Goal: Task Accomplishment & Management: Manage account settings

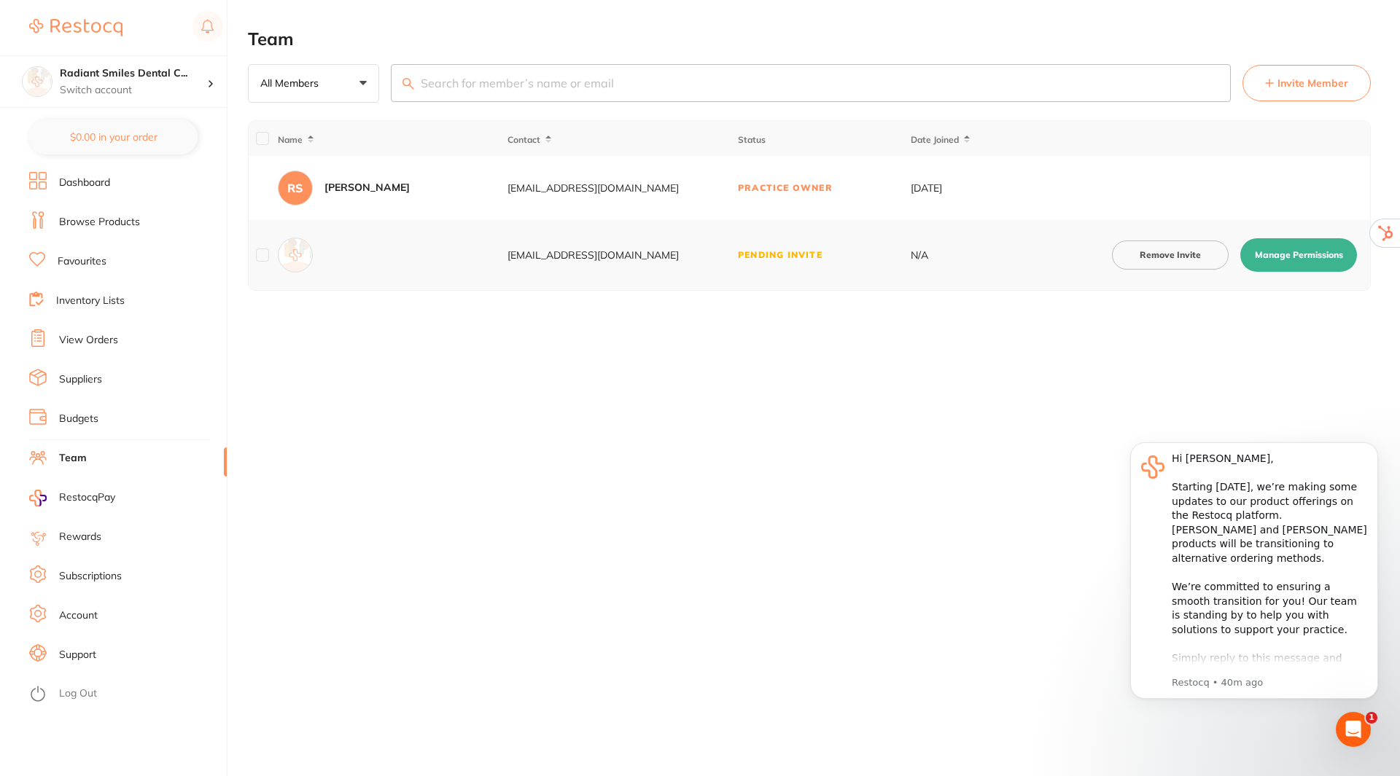
click at [71, 617] on link "Account" at bounding box center [78, 616] width 39 height 15
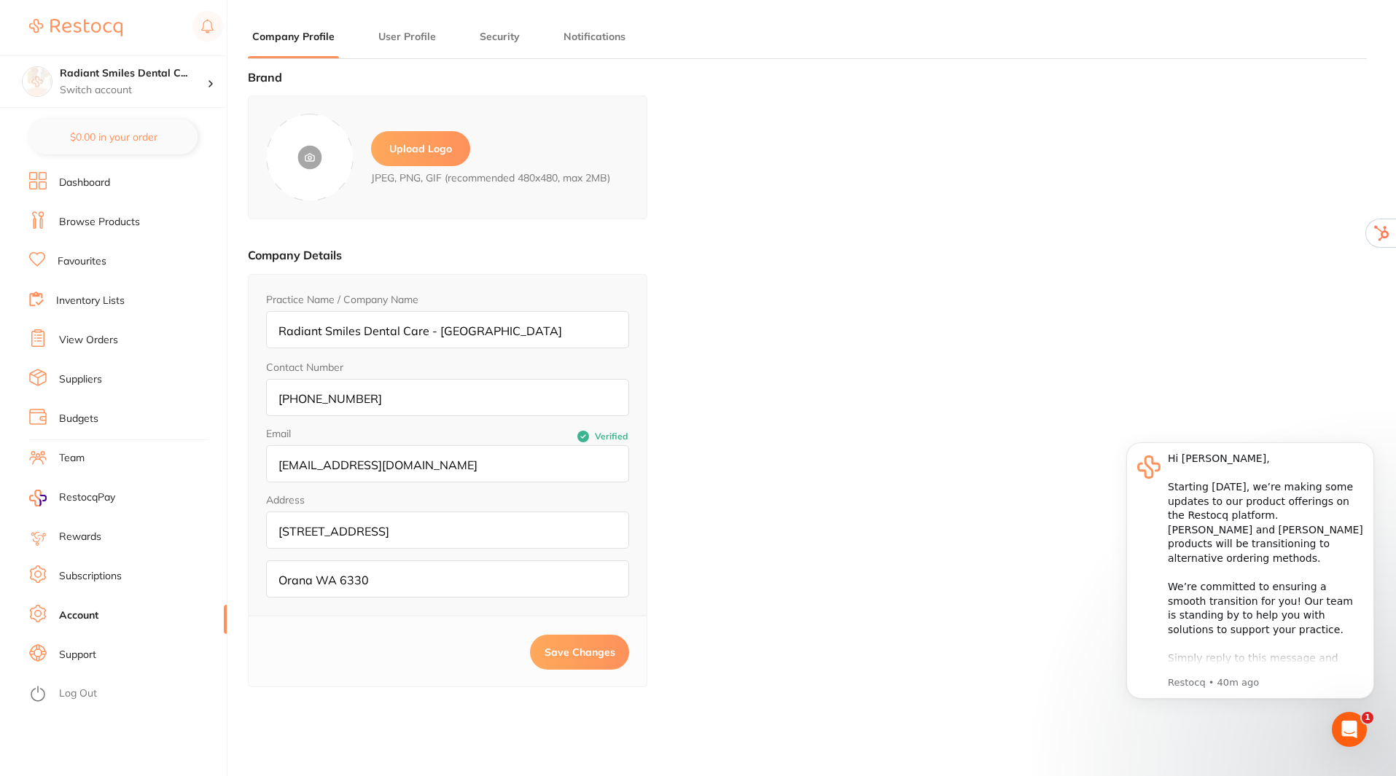
type input "[PERSON_NAME]"
type input "Sachdev"
type input "operations@radiantsmiles.com.au"
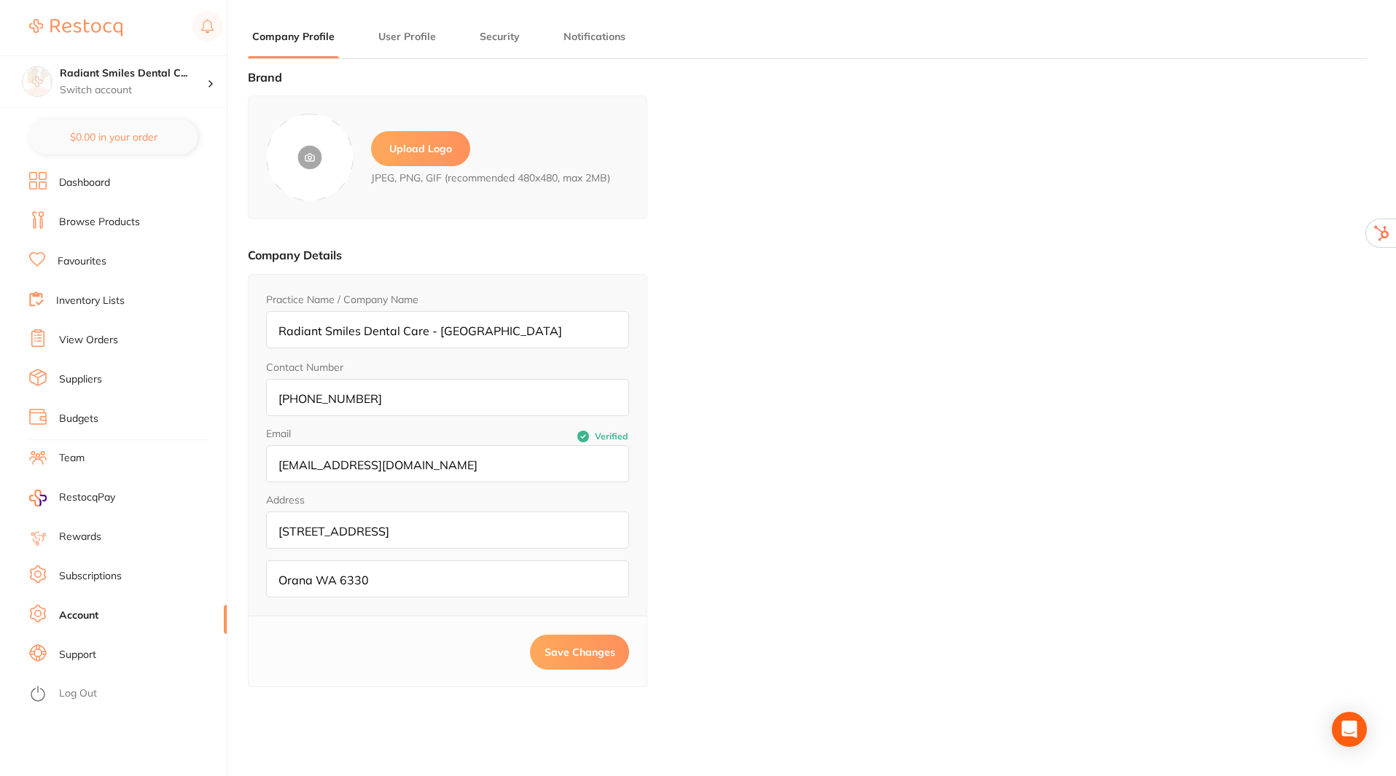
click at [420, 139] on label "Upload Logo" at bounding box center [420, 148] width 99 height 35
click at [0, 0] on input "file" at bounding box center [0, 0] width 0 height 0
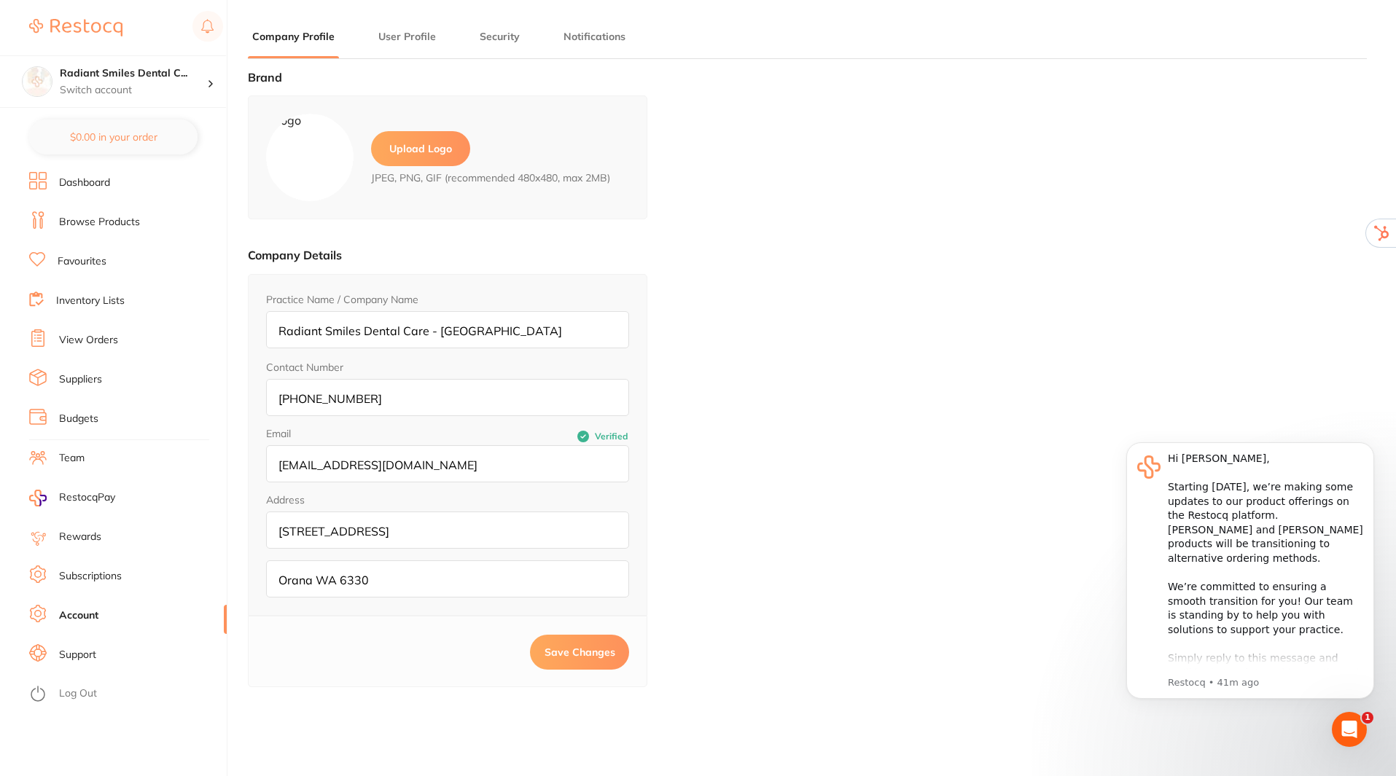
click at [422, 152] on label "Upload Logo" at bounding box center [420, 148] width 99 height 35
click at [0, 0] on input "file" at bounding box center [0, 0] width 0 height 0
click at [561, 650] on span "Save Changes" at bounding box center [580, 652] width 71 height 13
click at [418, 142] on label "Upload Logo" at bounding box center [420, 148] width 99 height 35
click at [0, 0] on input "file" at bounding box center [0, 0] width 0 height 0
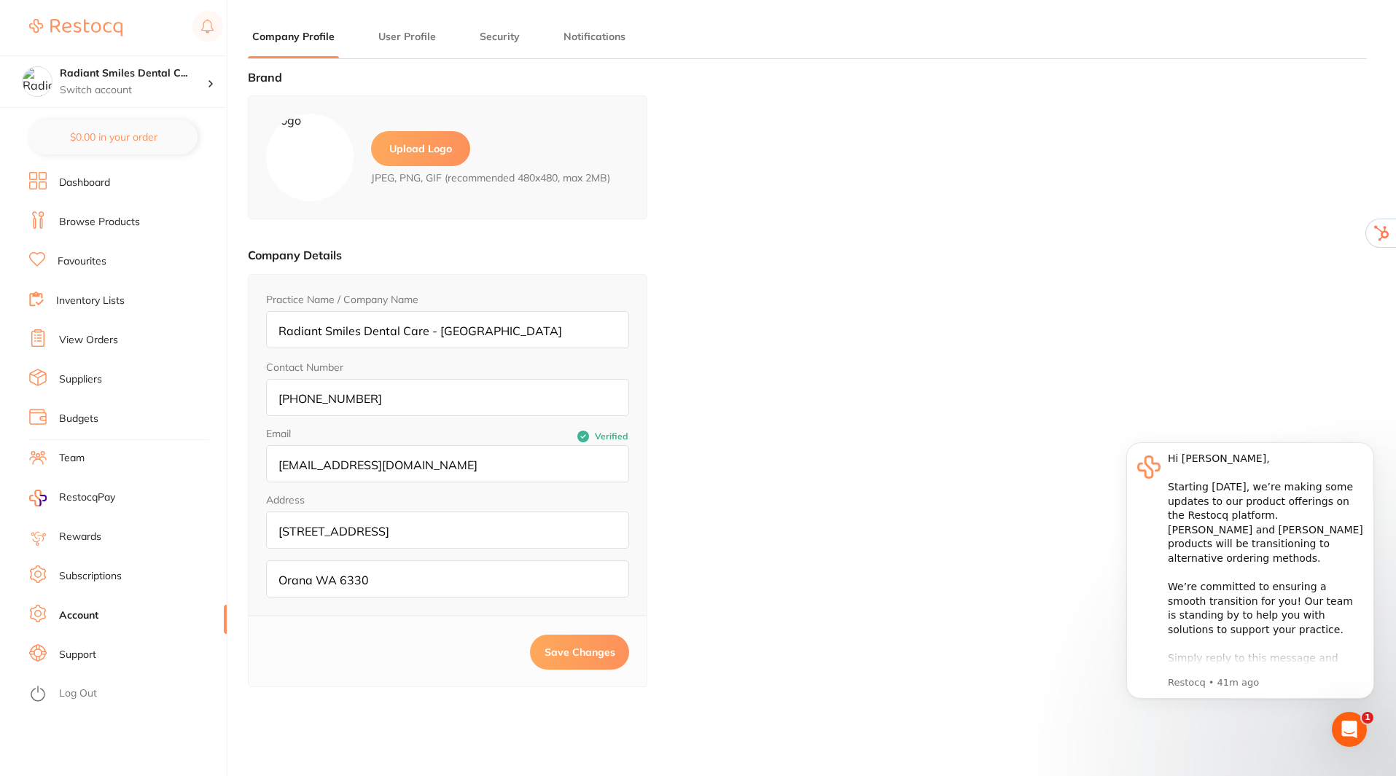
click at [559, 658] on span "Save Changes" at bounding box center [580, 652] width 71 height 13
click at [191, 88] on p "Switch account" at bounding box center [133, 90] width 147 height 15
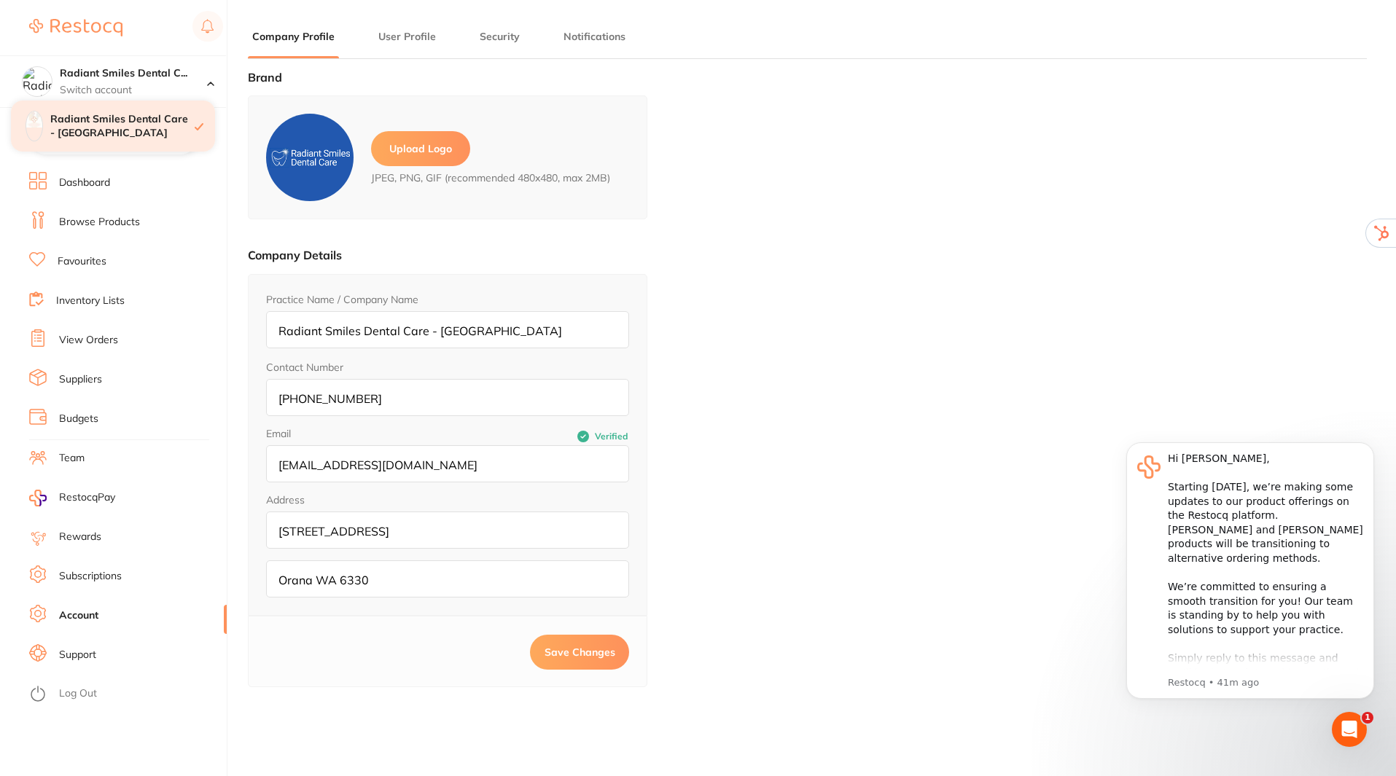
click at [138, 127] on h4 "Radiant Smiles Dental Care - Albany" at bounding box center [122, 126] width 144 height 28
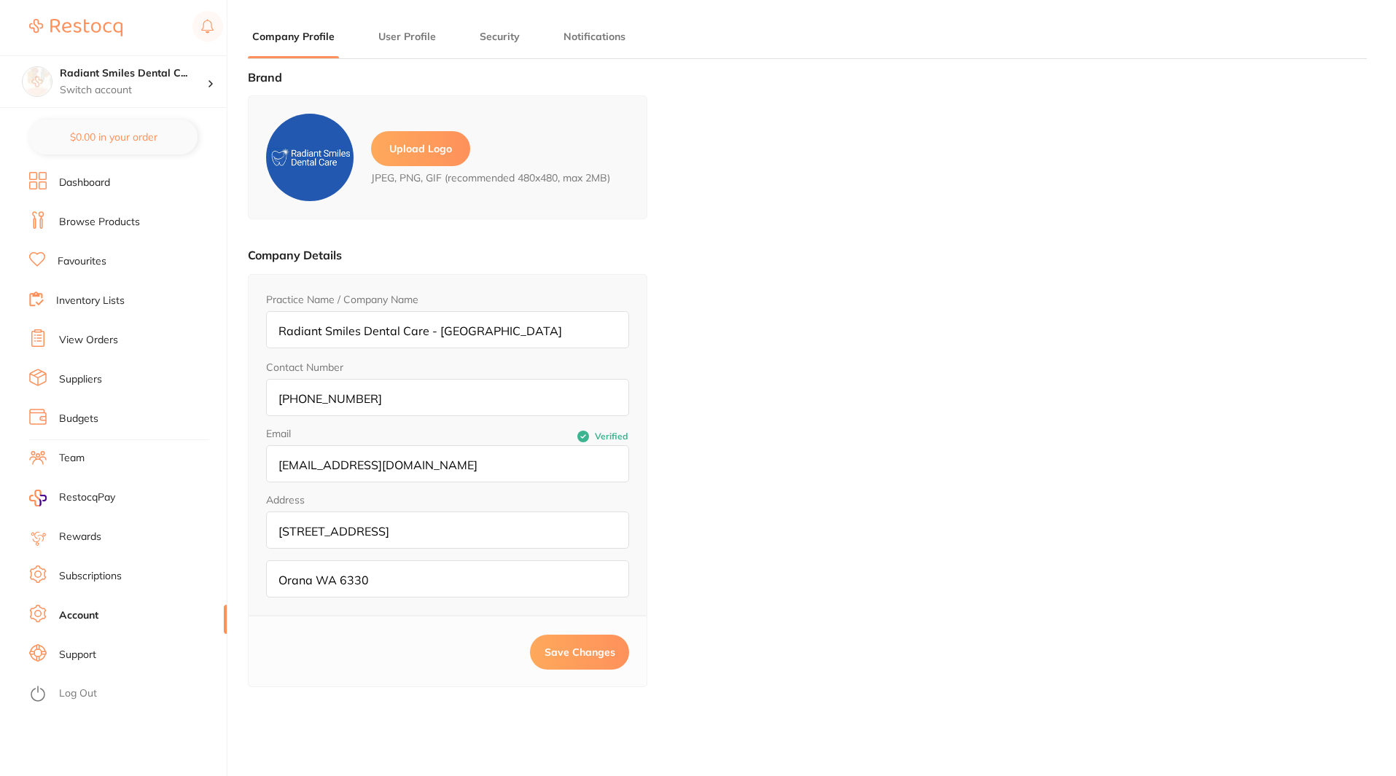
type input "[PERSON_NAME]"
type input "Sachdev"
type input "[EMAIL_ADDRESS][DOMAIN_NAME]"
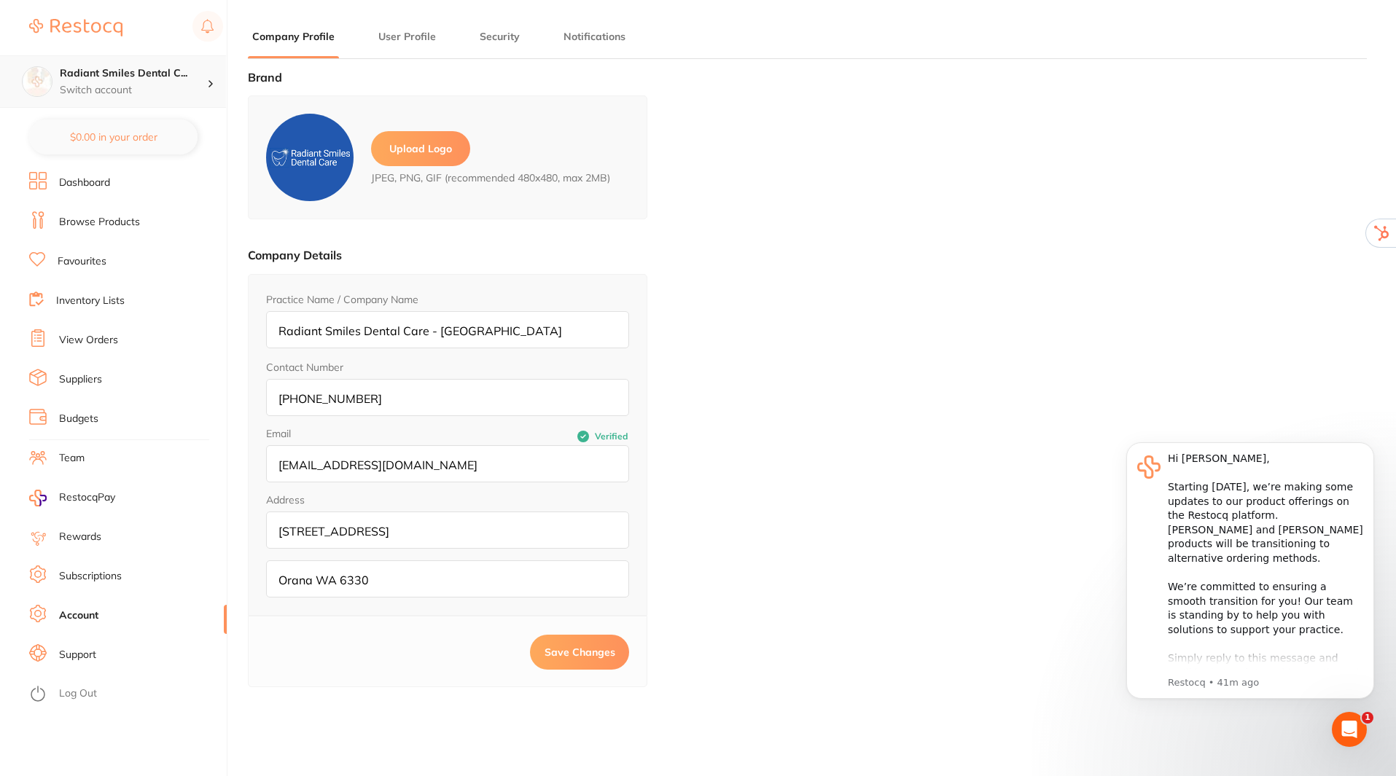
click at [145, 78] on h4 "Radiant Smiles Dental C..." at bounding box center [133, 73] width 147 height 15
click at [71, 415] on link "Budgets" at bounding box center [78, 419] width 39 height 15
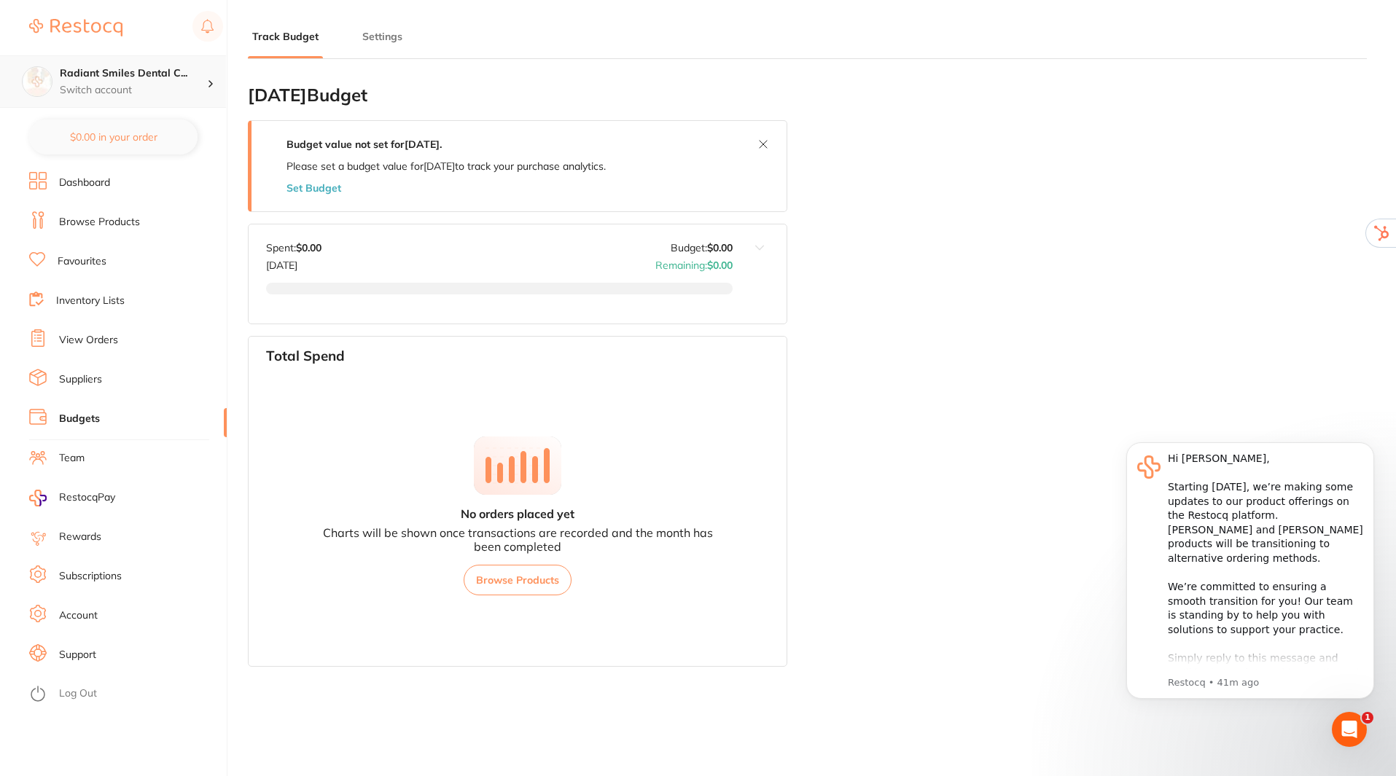
click at [114, 81] on div "Radiant Smiles Dental C... Switch account" at bounding box center [133, 81] width 147 height 31
click at [184, 128] on h4 "Radiant Smiles Dental Care - Albany" at bounding box center [122, 126] width 144 height 28
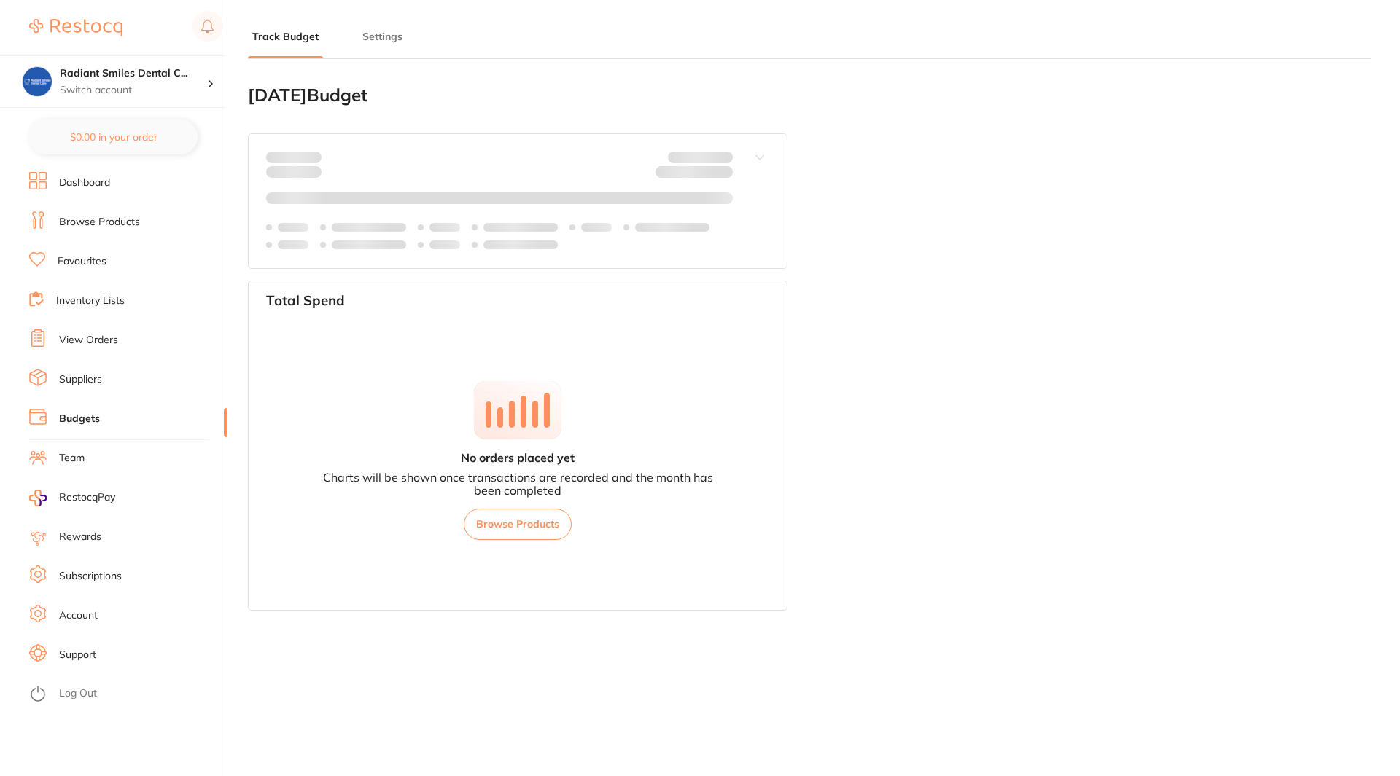
type input "0.0"
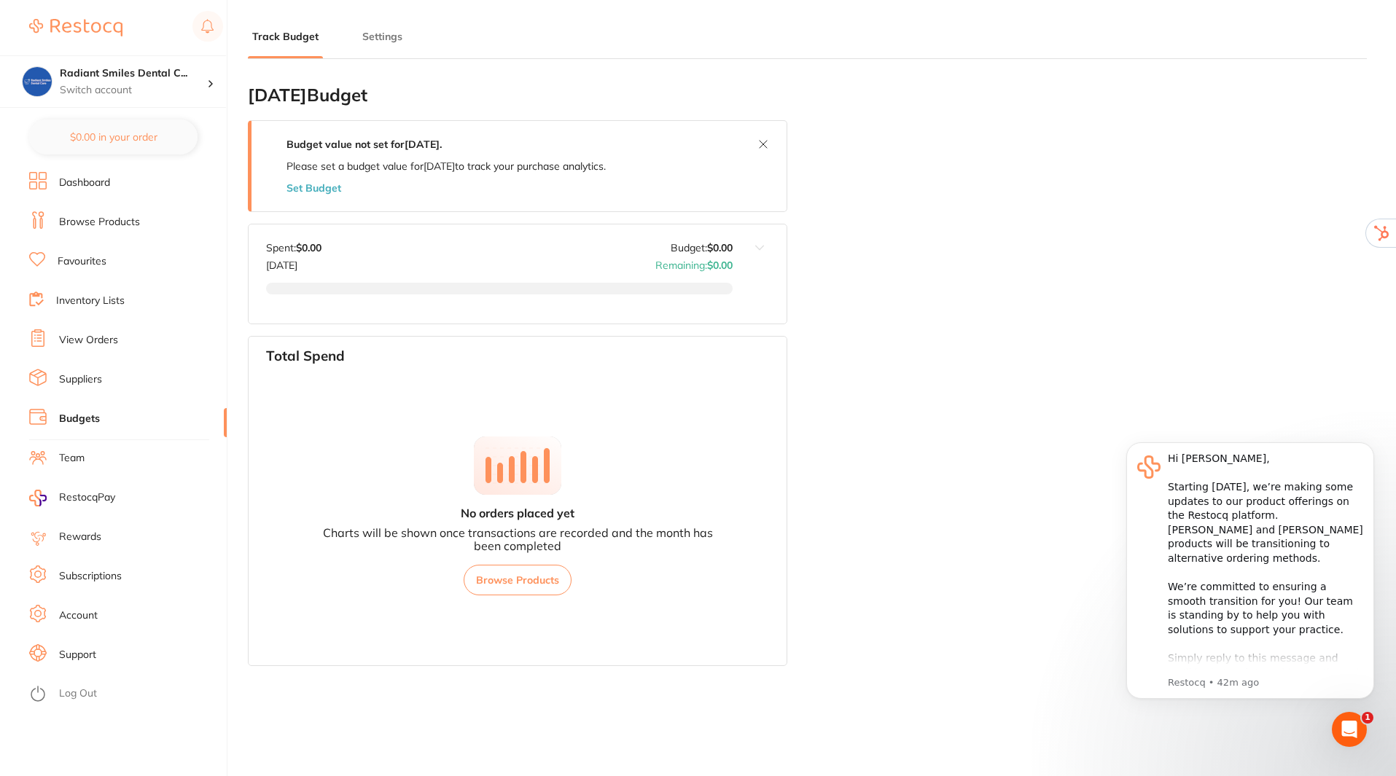
click at [74, 619] on link "Account" at bounding box center [78, 616] width 39 height 15
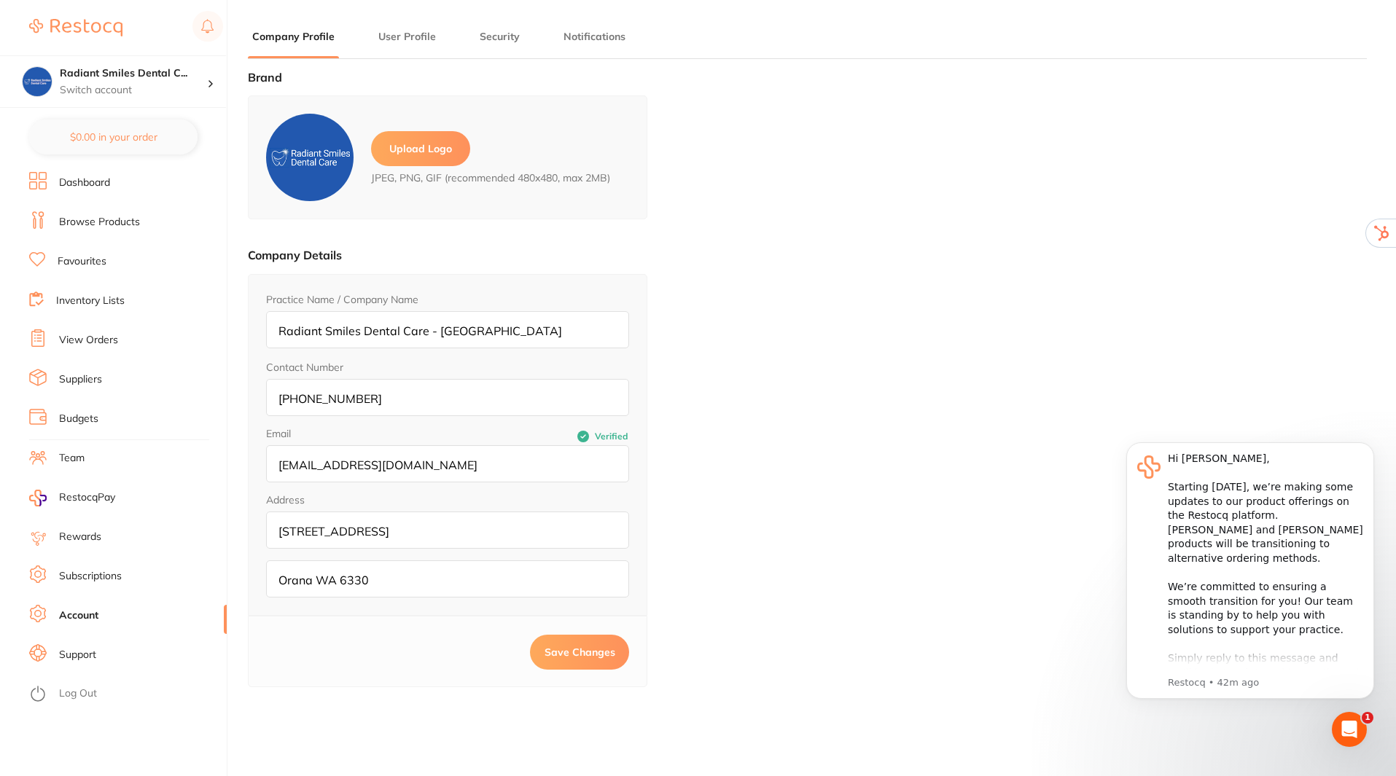
type input "Rohan"
type input "Sachdev"
type input "operations@radiantsmiles.com.au"
click at [71, 695] on link "Log Out" at bounding box center [78, 694] width 38 height 15
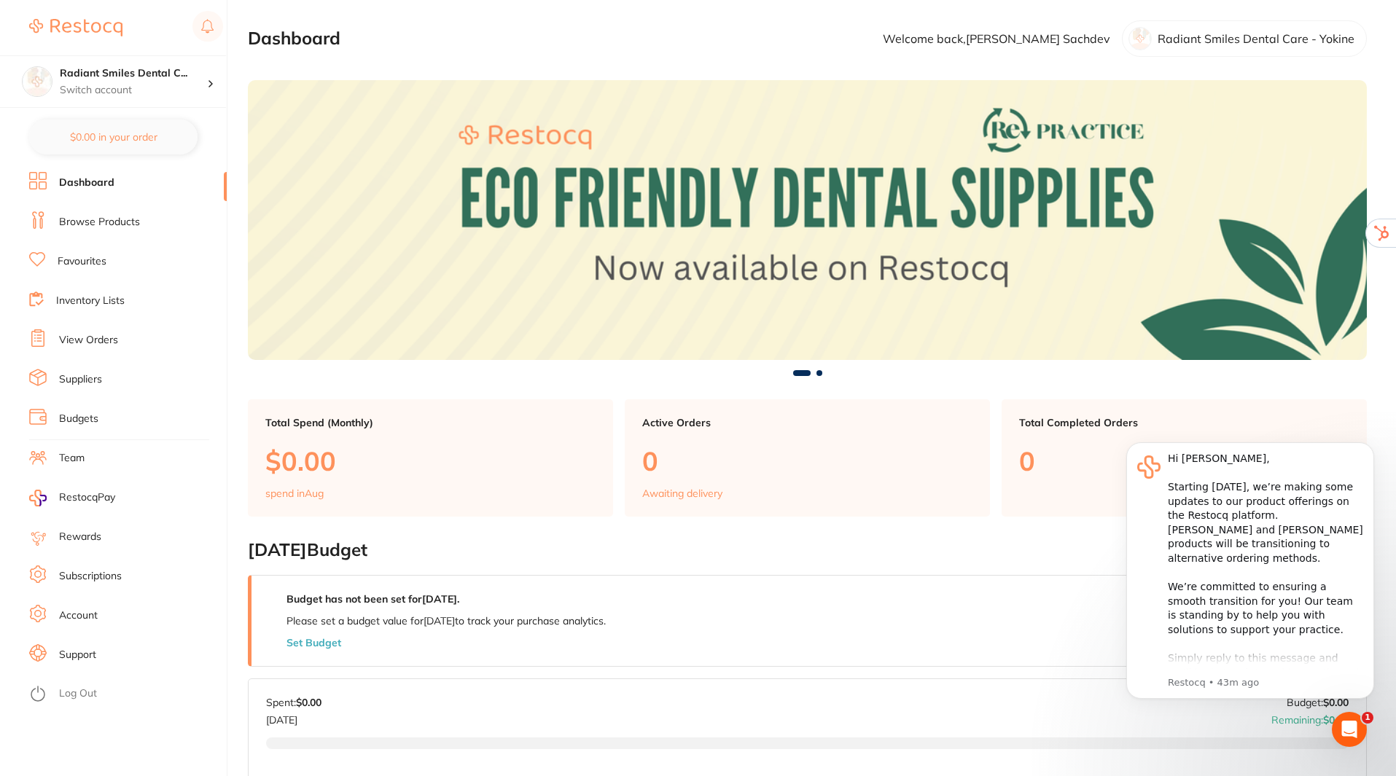
click at [77, 617] on link "Account" at bounding box center [78, 616] width 39 height 15
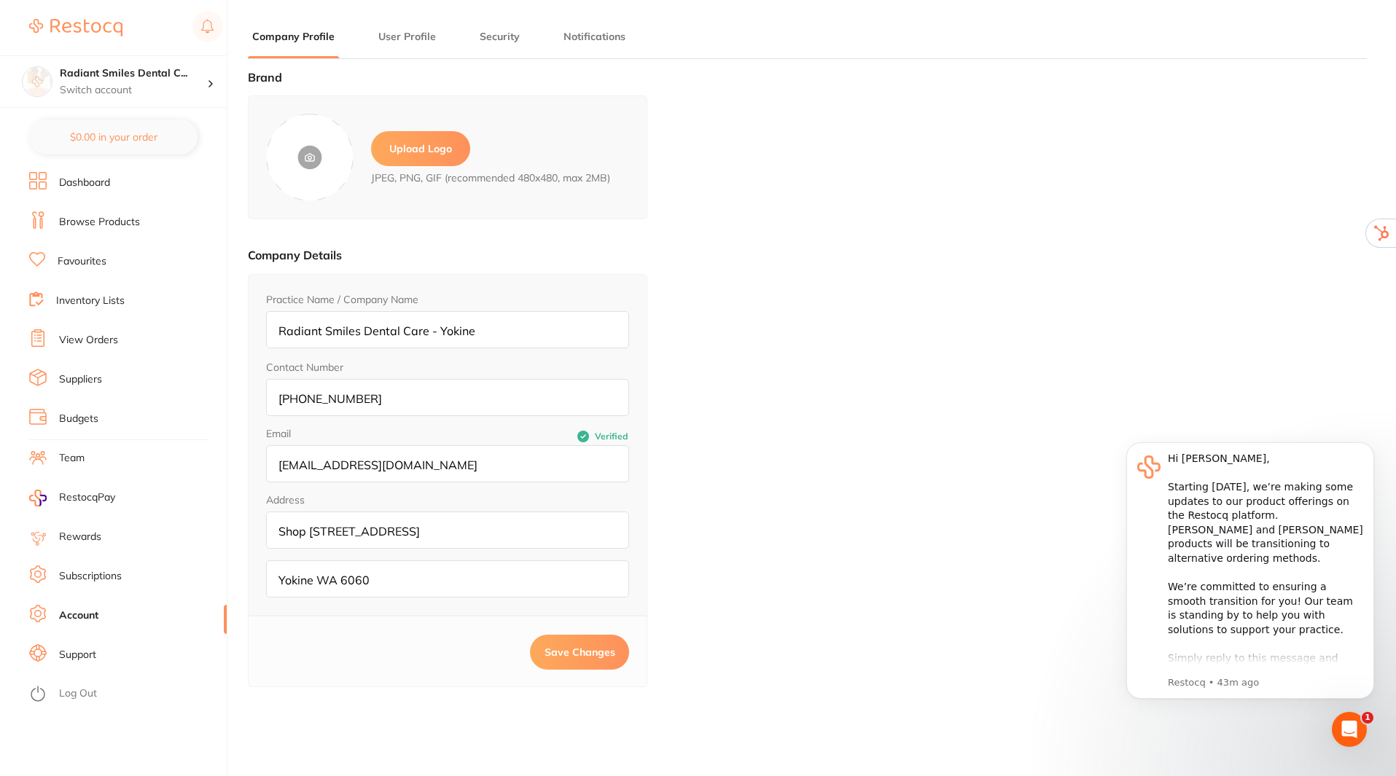
type input "[PERSON_NAME]"
type input "Sachdev"
type input "[EMAIL_ADDRESS][DOMAIN_NAME]"
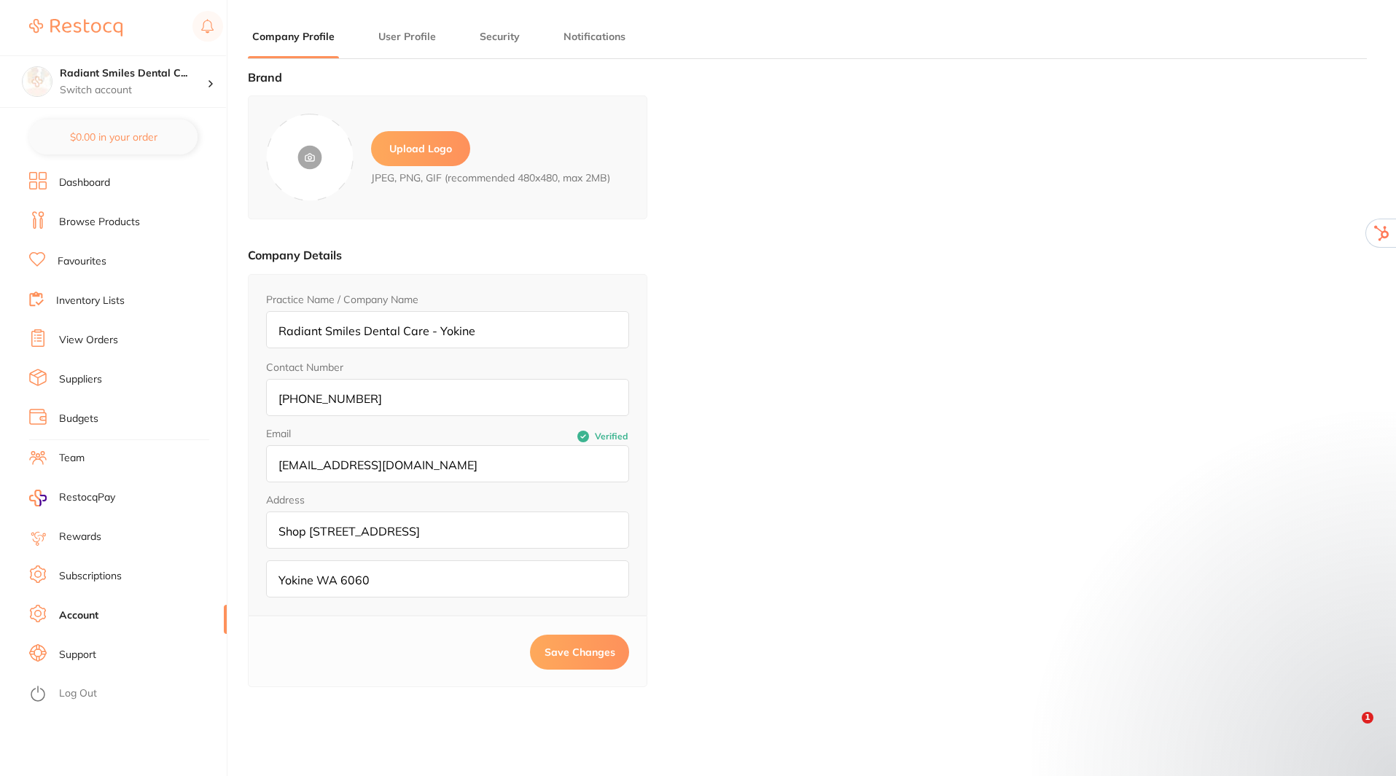
click at [434, 141] on label "Upload Logo" at bounding box center [420, 148] width 99 height 35
click at [0, 0] on input "file" at bounding box center [0, 0] width 0 height 0
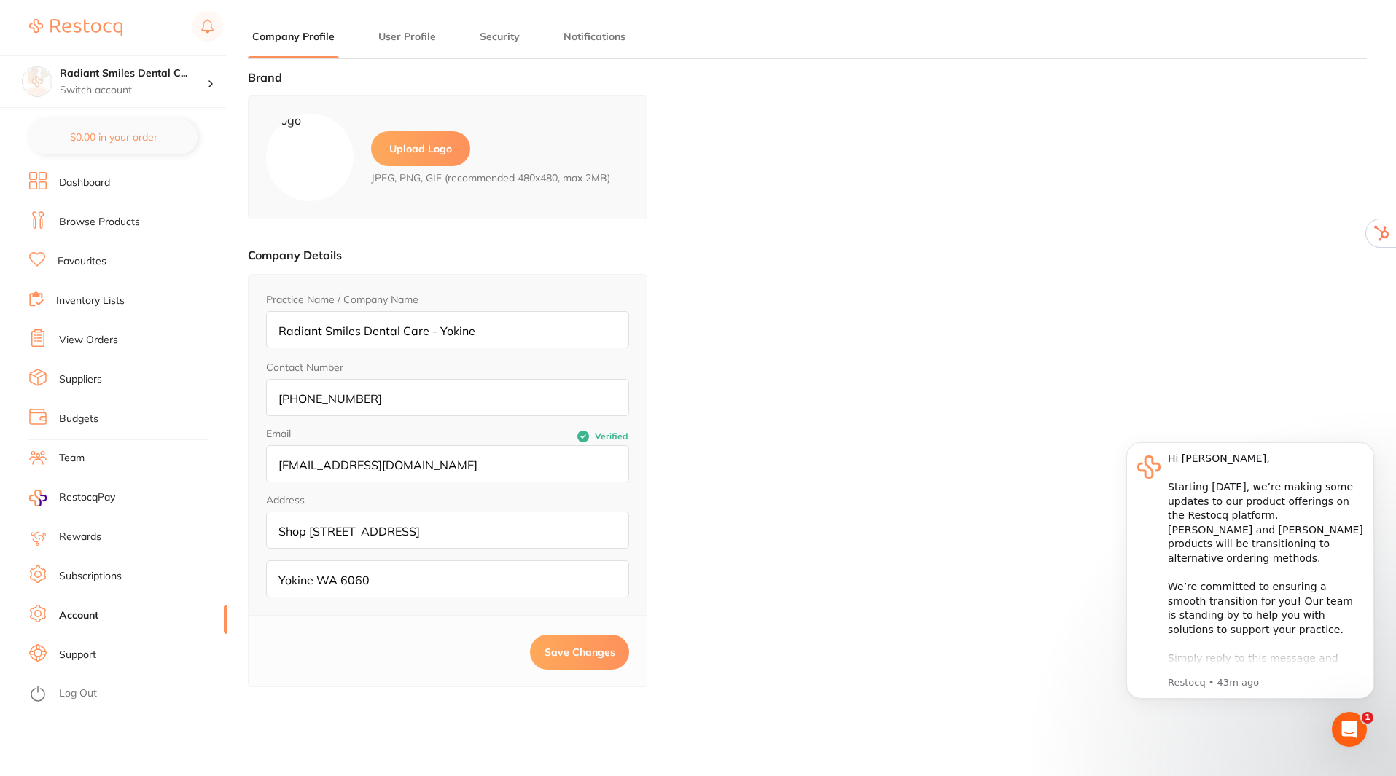
click at [566, 657] on span "Save Changes" at bounding box center [580, 652] width 71 height 13
click at [187, 80] on h4 "Radiant Smiles Dental C..." at bounding box center [133, 73] width 147 height 15
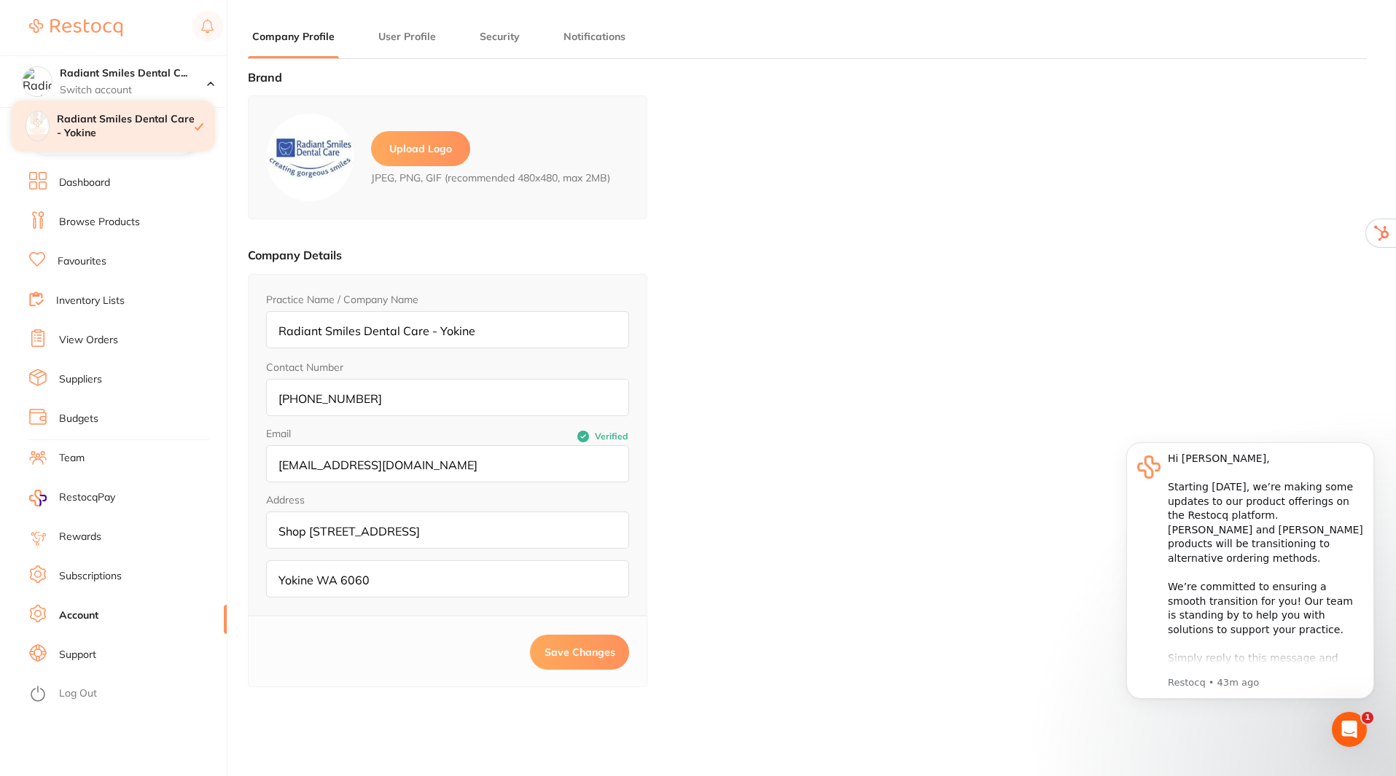
click at [144, 122] on h4 "Radiant Smiles Dental Care - Yokine" at bounding box center [126, 126] width 138 height 28
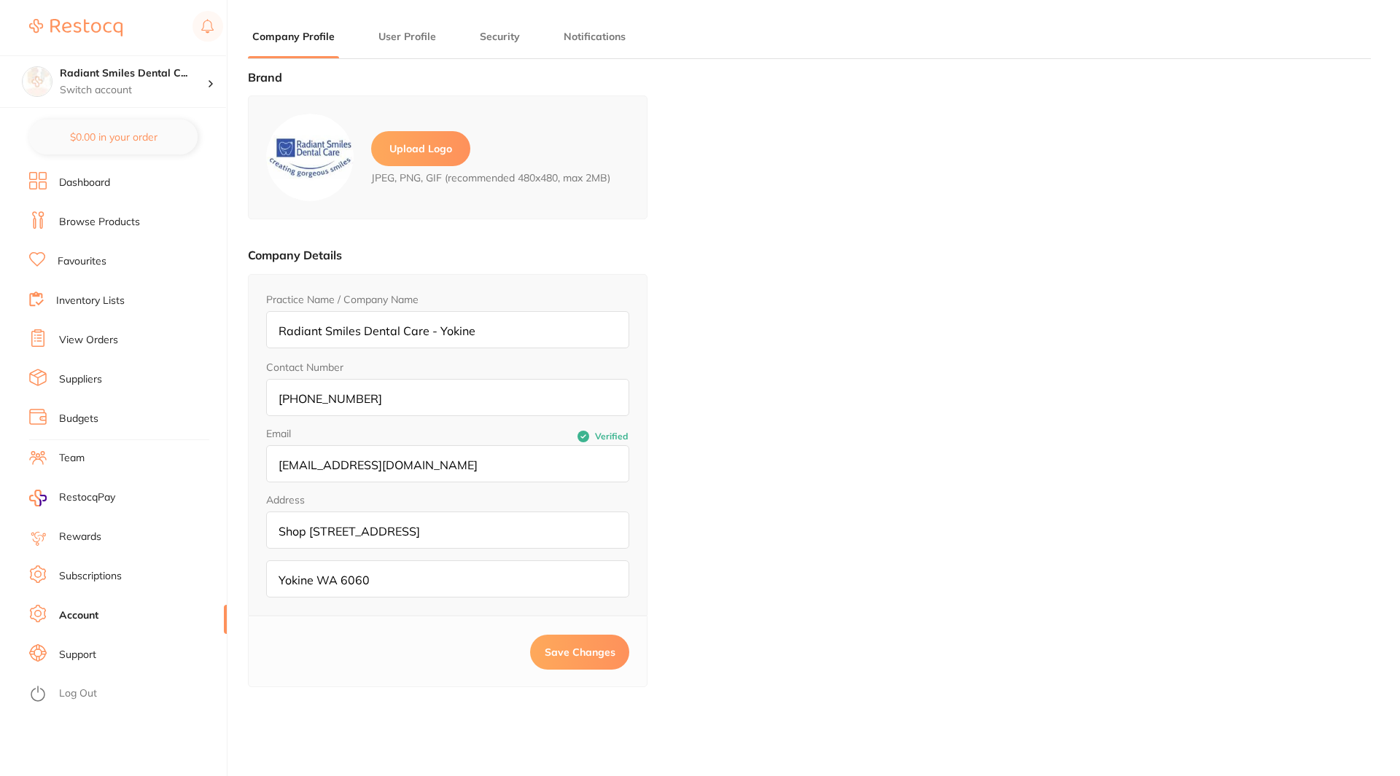
type input "[PERSON_NAME]"
type input "Sachdev"
type input "[EMAIL_ADDRESS][DOMAIN_NAME]"
click at [179, 85] on p "Switch account" at bounding box center [133, 90] width 147 height 15
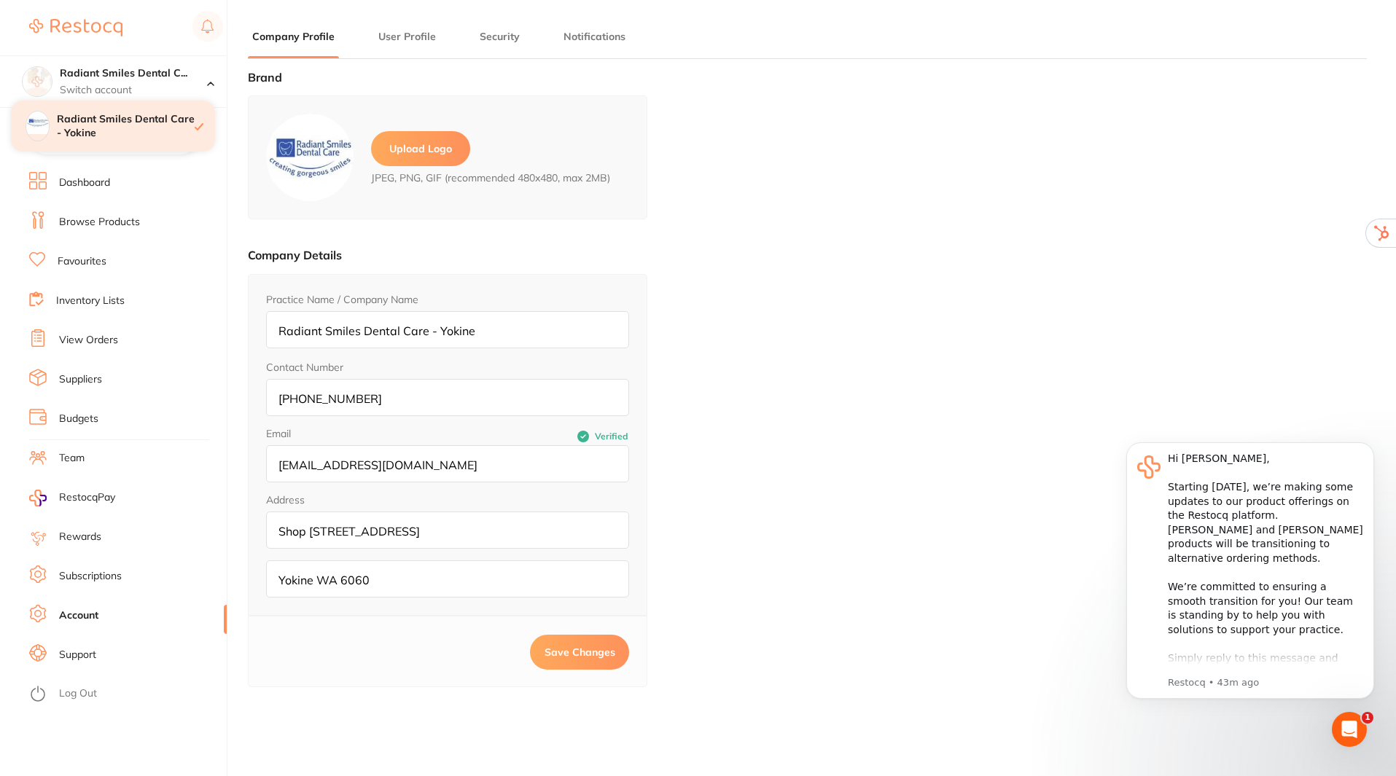
click at [138, 118] on h4 "Radiant Smiles Dental Care - Yokine" at bounding box center [126, 126] width 138 height 28
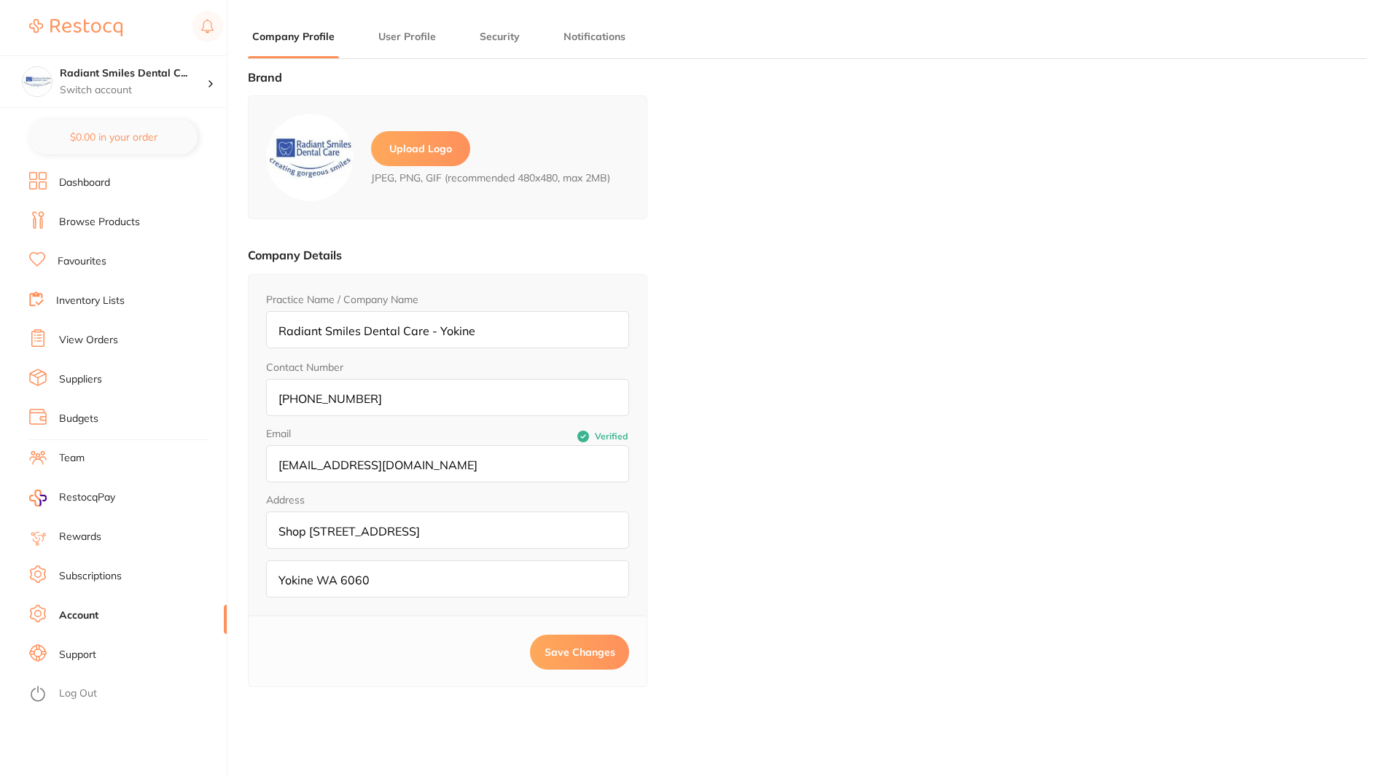
type input "[PERSON_NAME]"
type input "Sachdev"
type input "[EMAIL_ADDRESS][DOMAIN_NAME]"
